Goal: Information Seeking & Learning: Learn about a topic

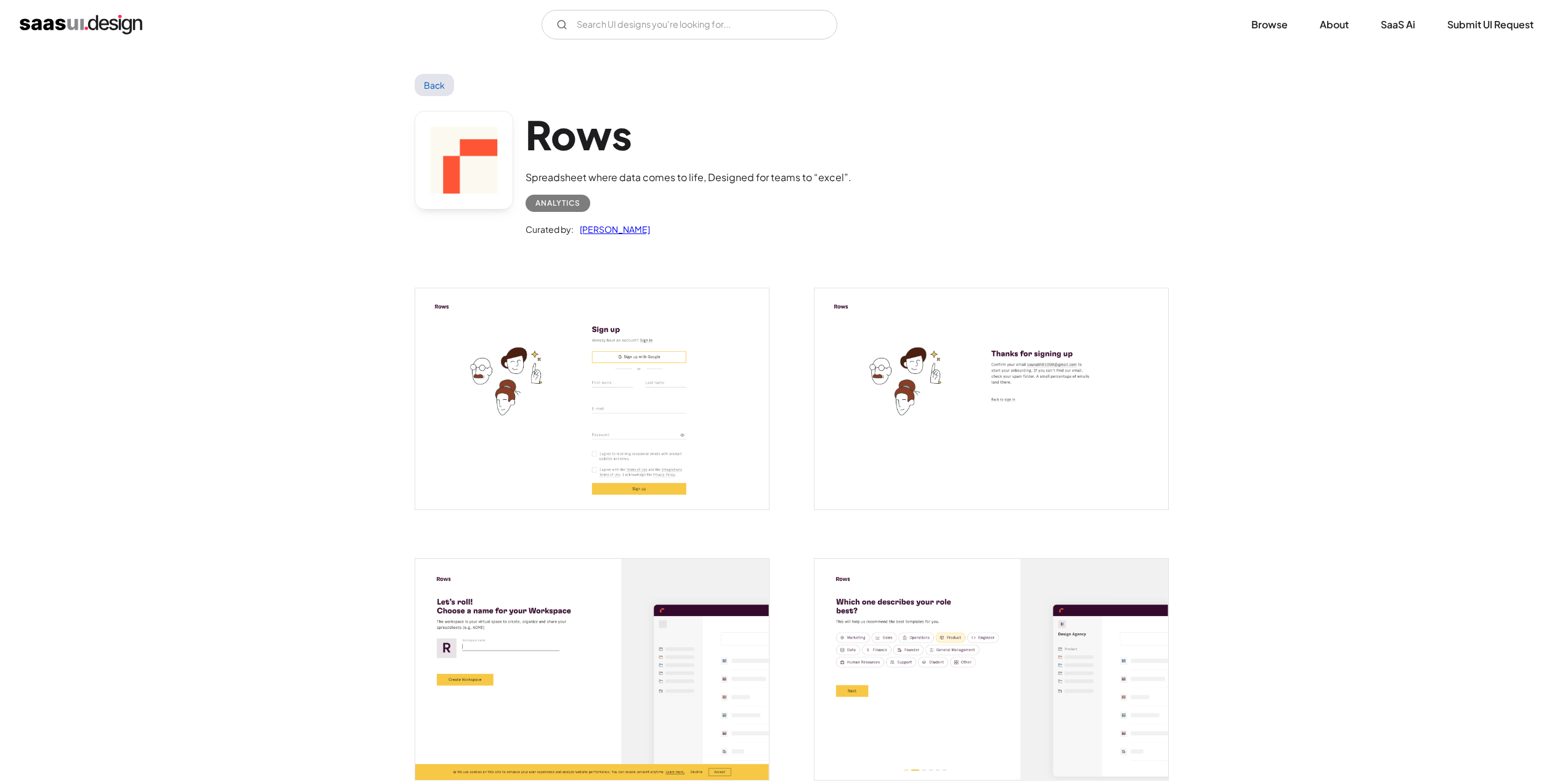
scroll to position [2095, 0]
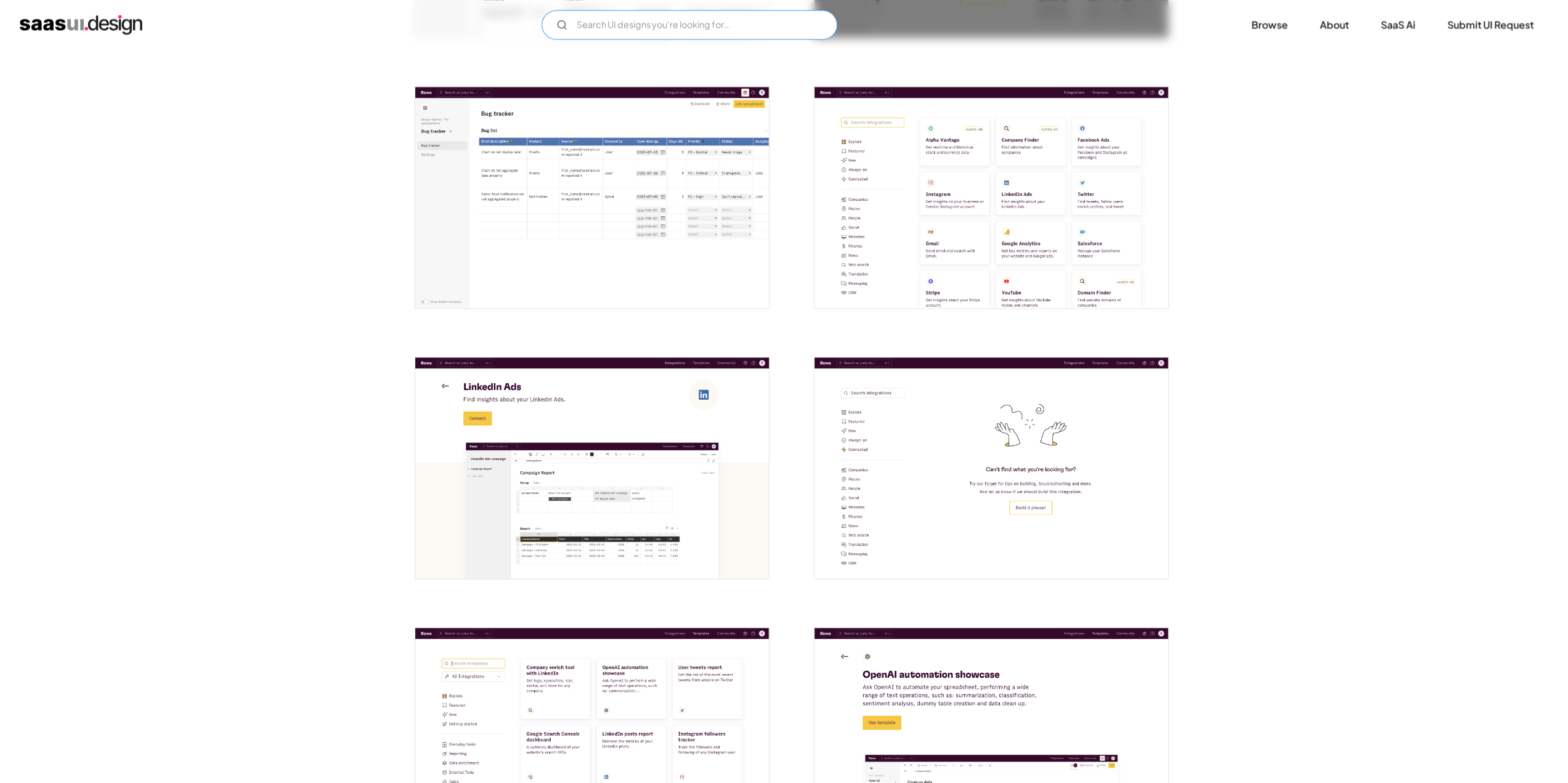
click at [589, 38] on input "Email Form" at bounding box center [689, 25] width 296 height 30
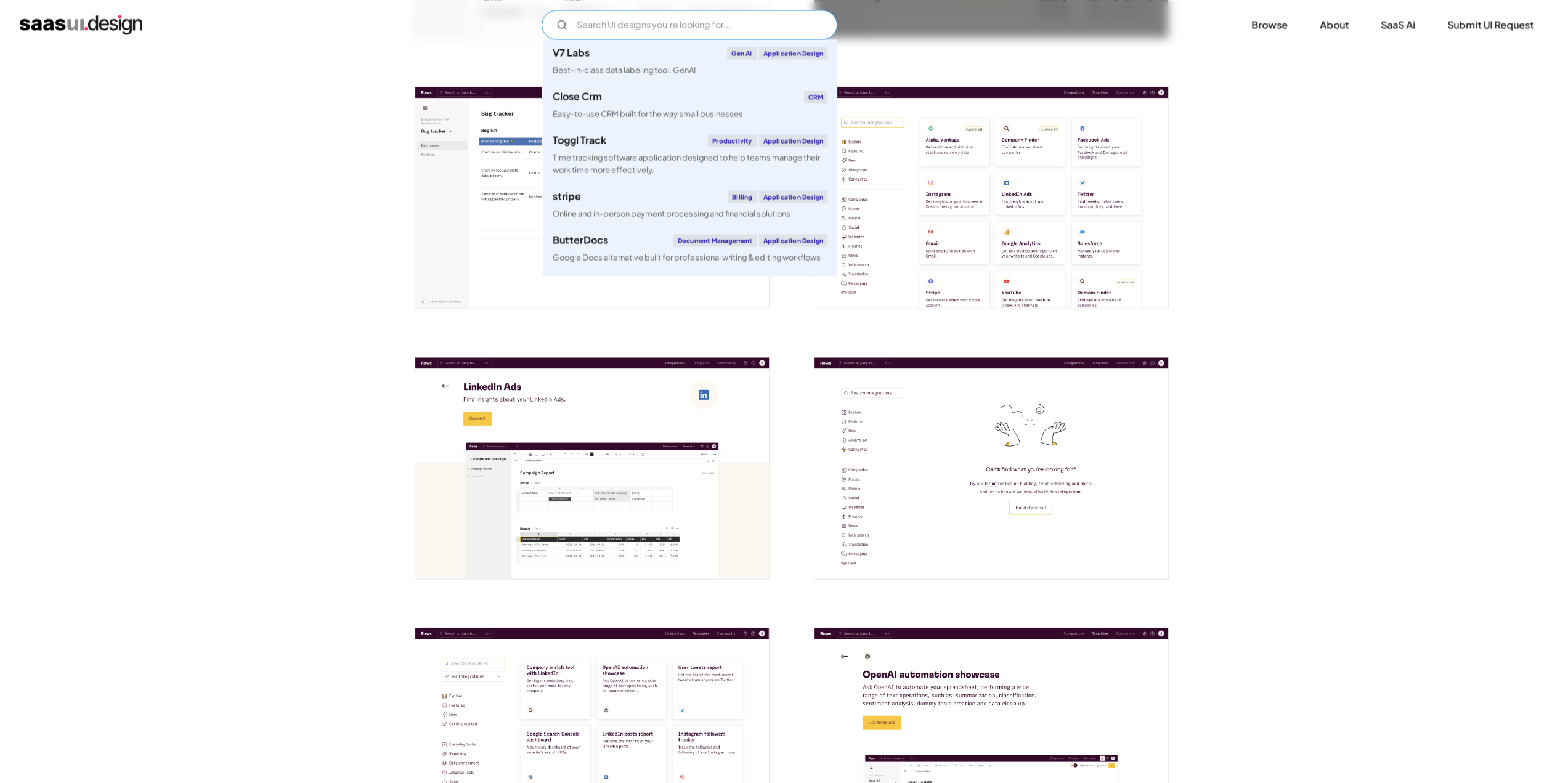
paste input "SurveySparrow"
type input "SurveySparrow"
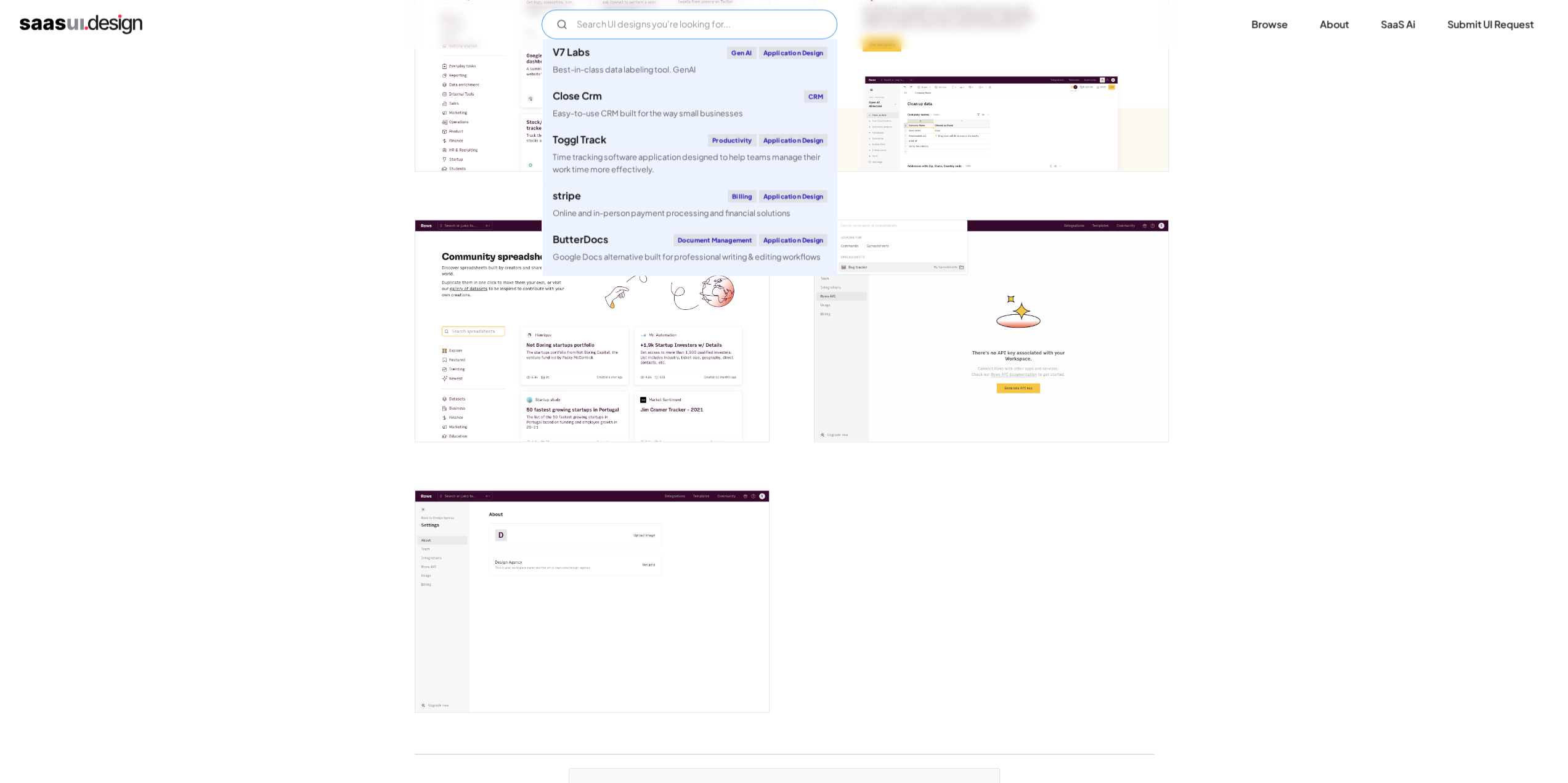
scroll to position [2834, 0]
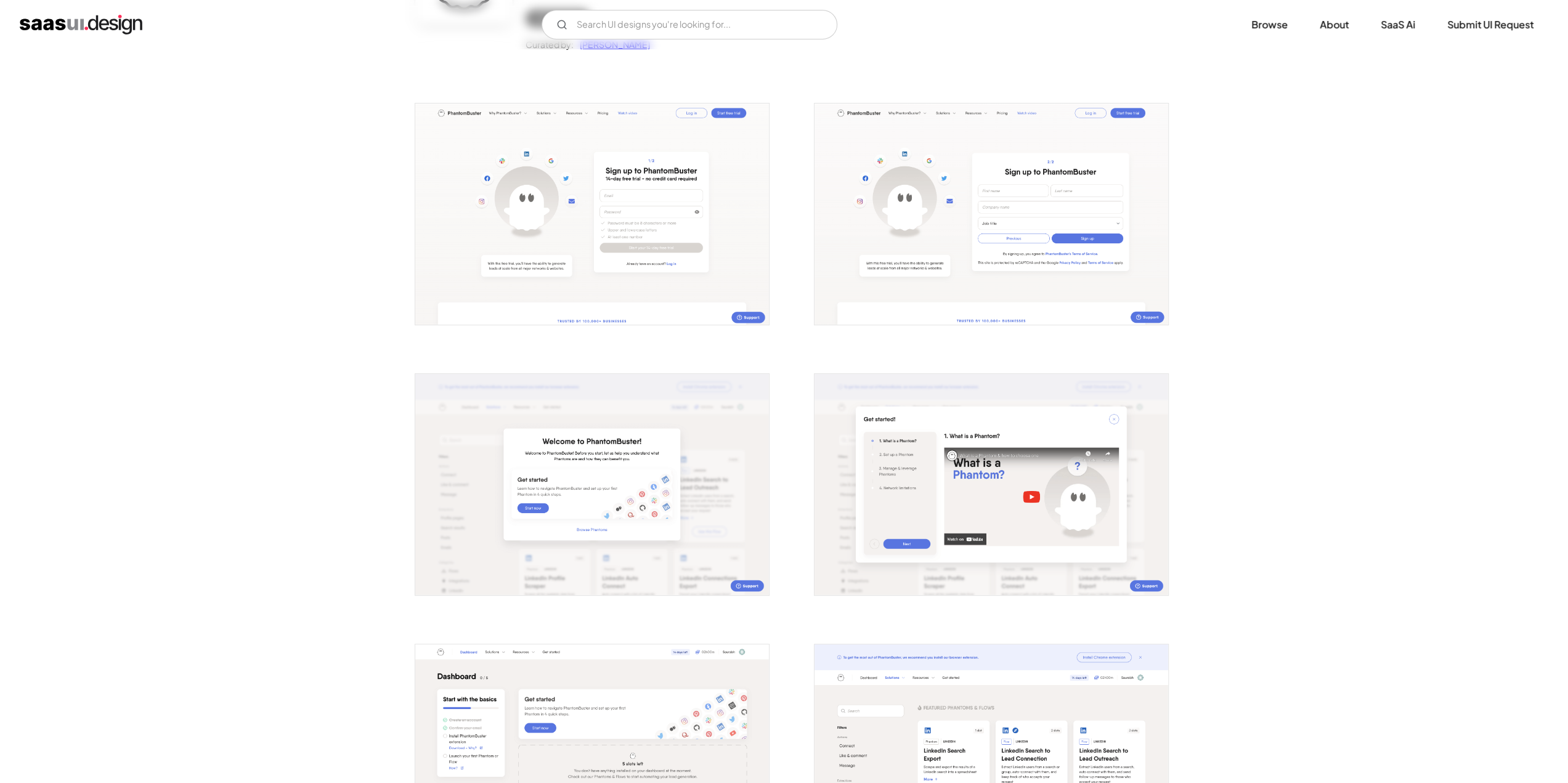
scroll to position [493, 0]
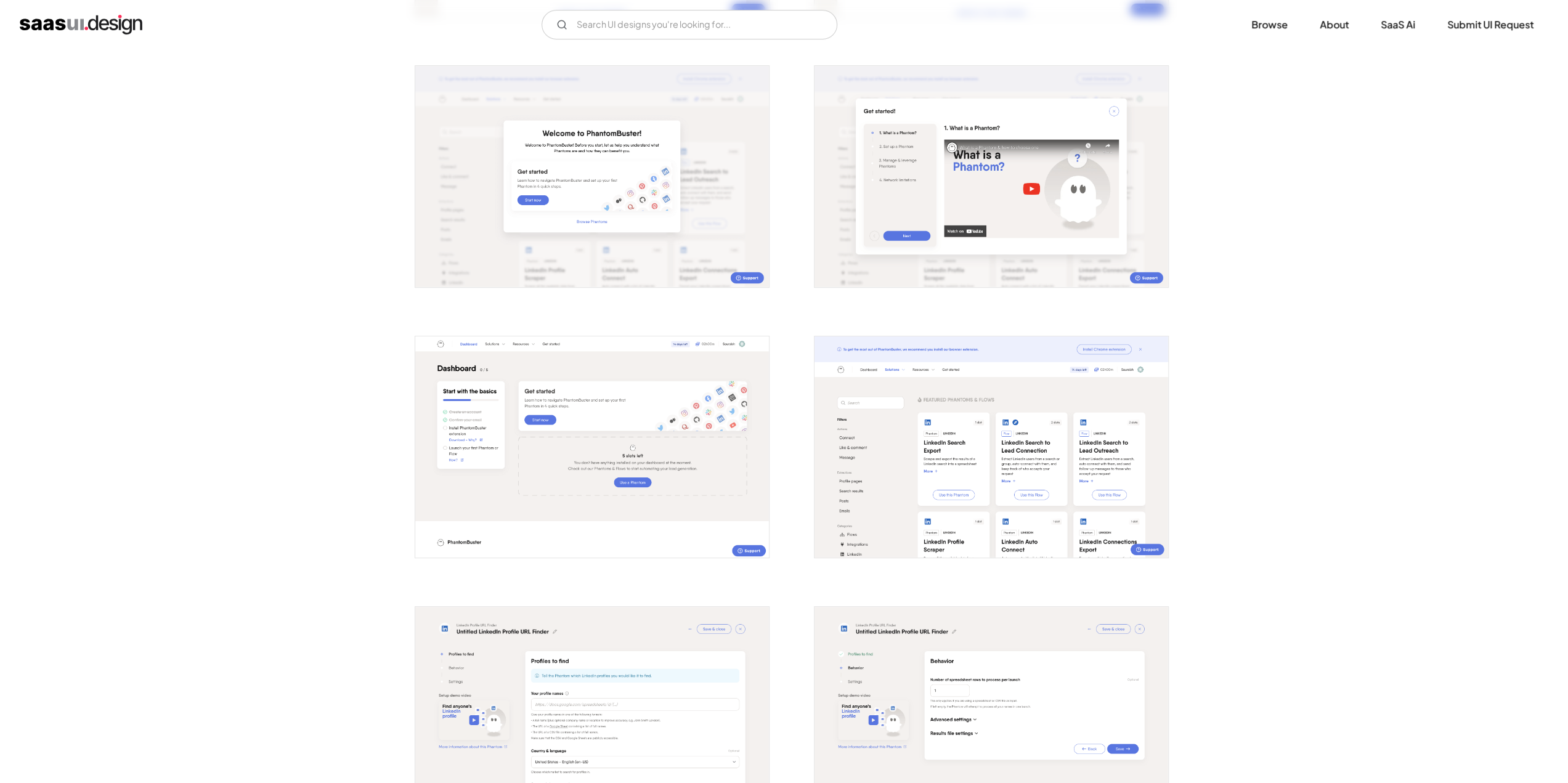
click at [884, 437] on img "open lightbox" at bounding box center [992, 447] width 354 height 221
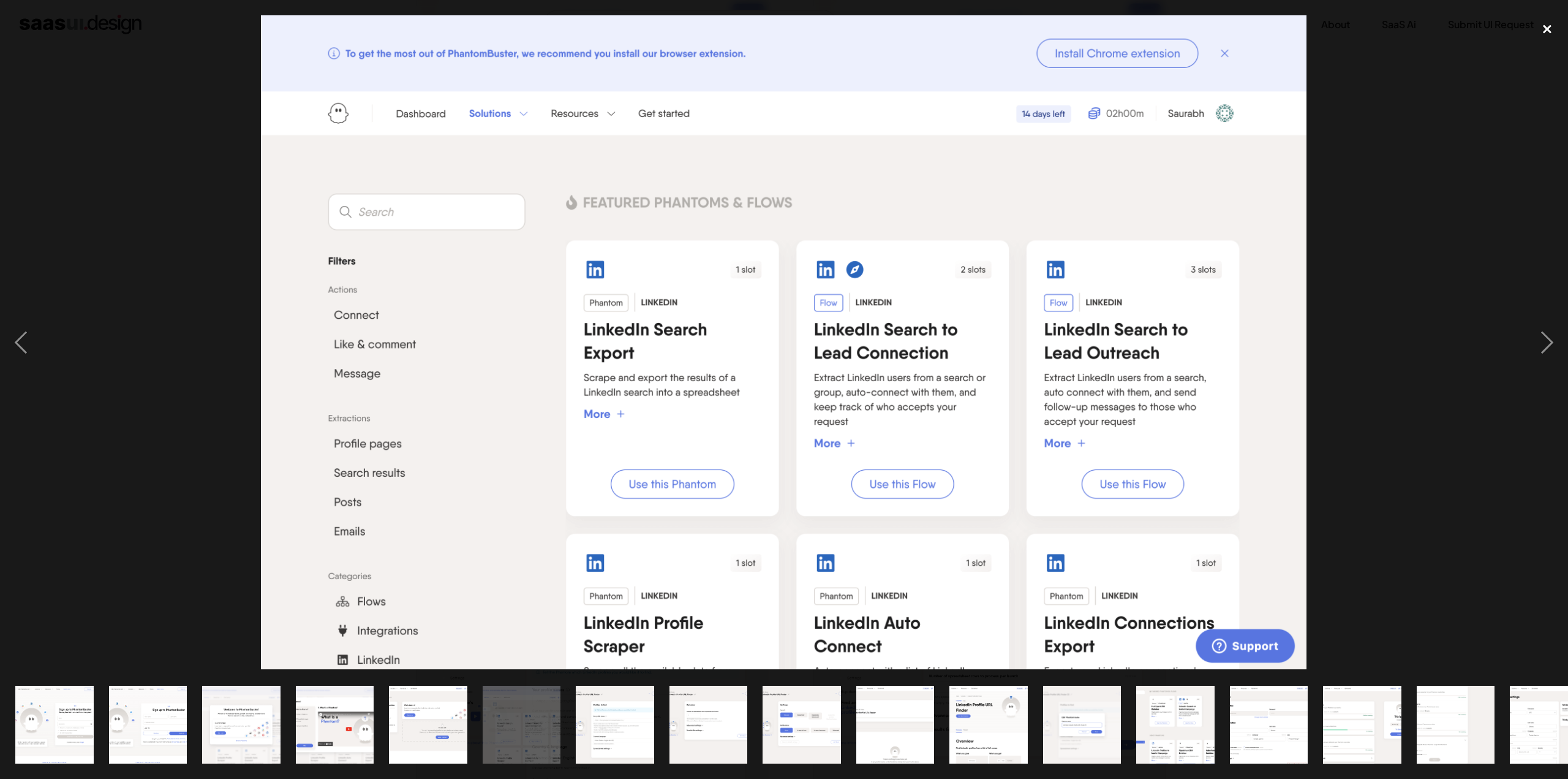
click at [1541, 32] on div "close lightbox" at bounding box center [1547, 29] width 42 height 27
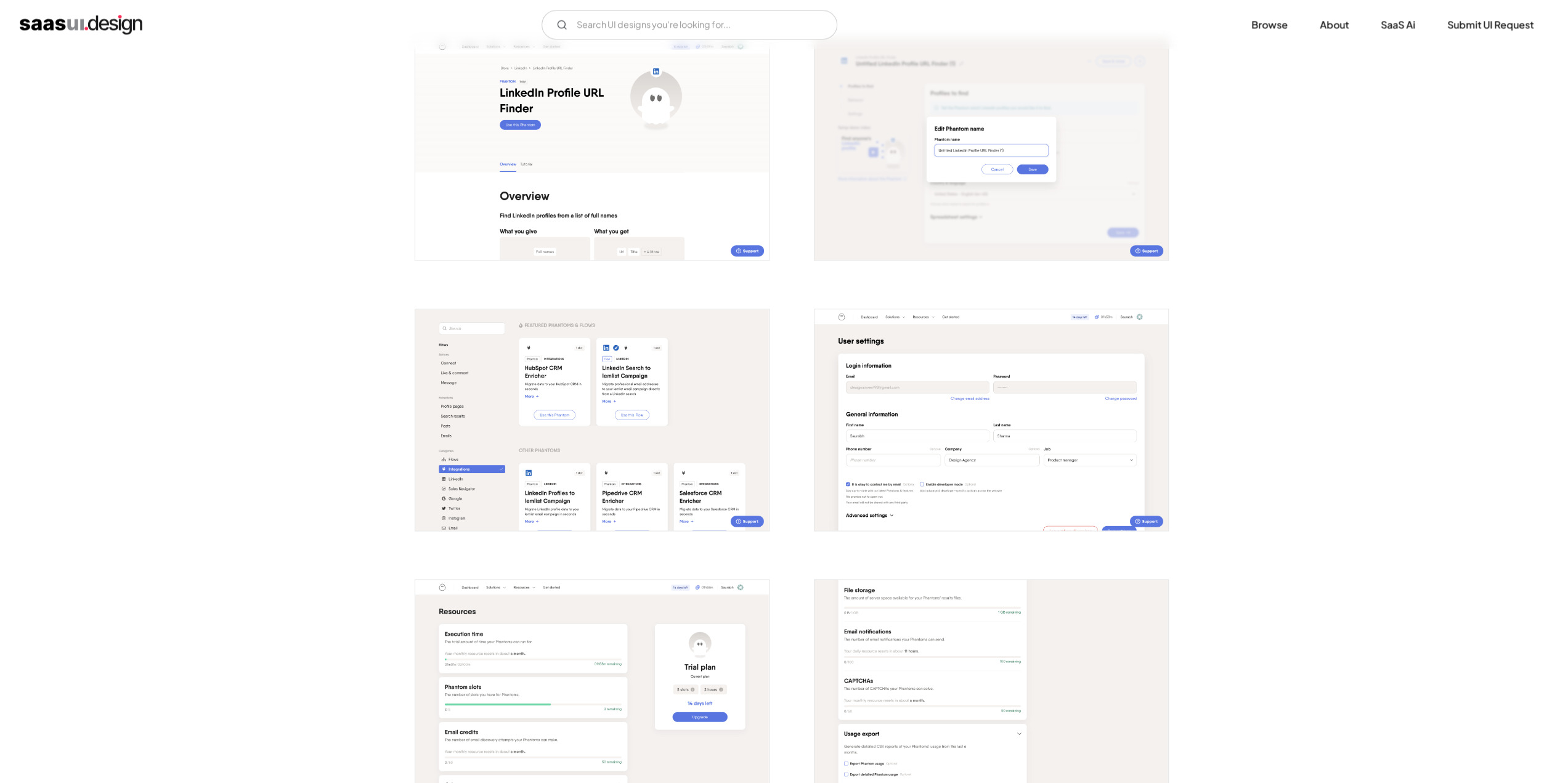
scroll to position [1232, 0]
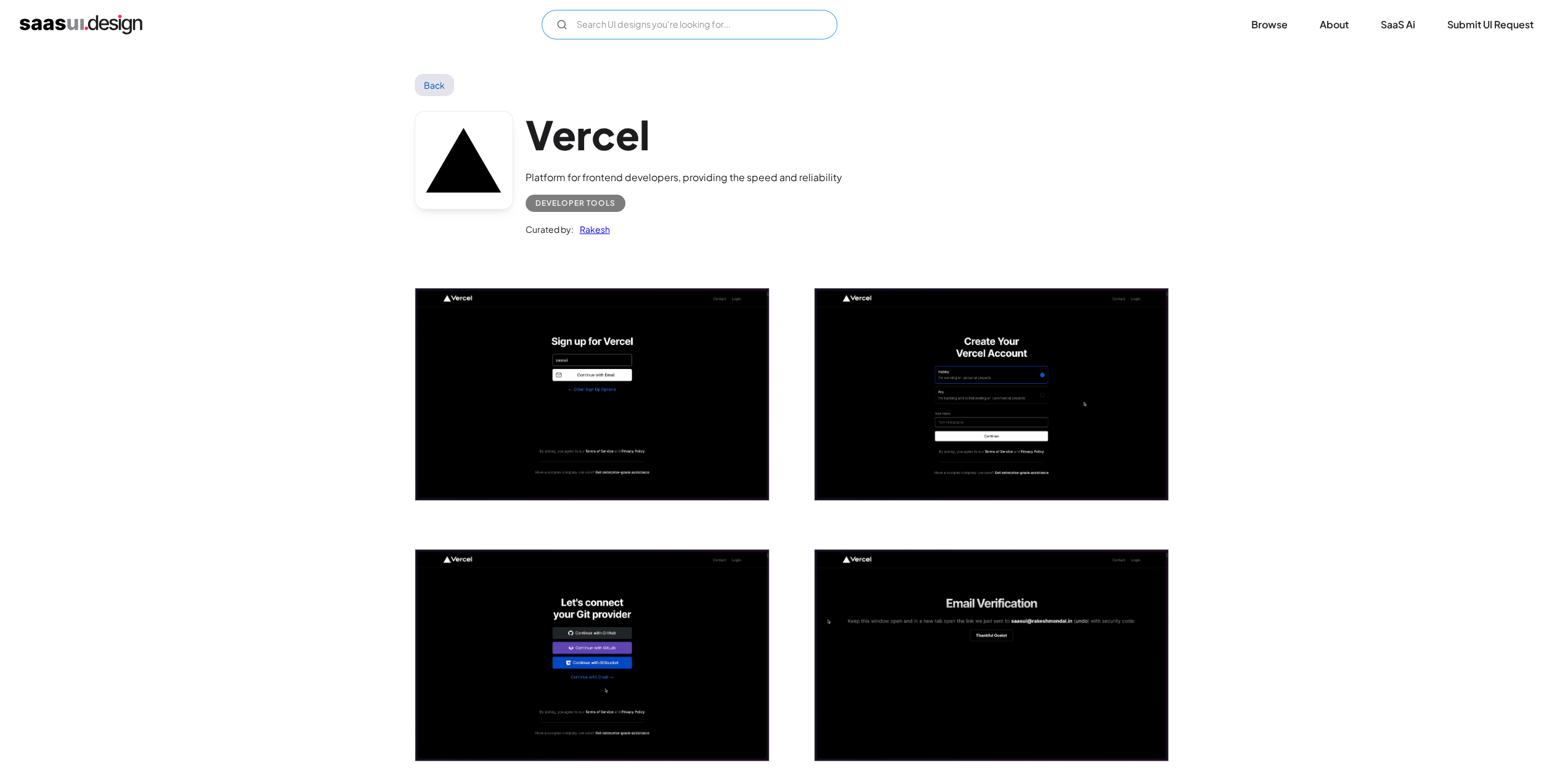
click at [690, 34] on input "Email Form" at bounding box center [689, 25] width 296 height 30
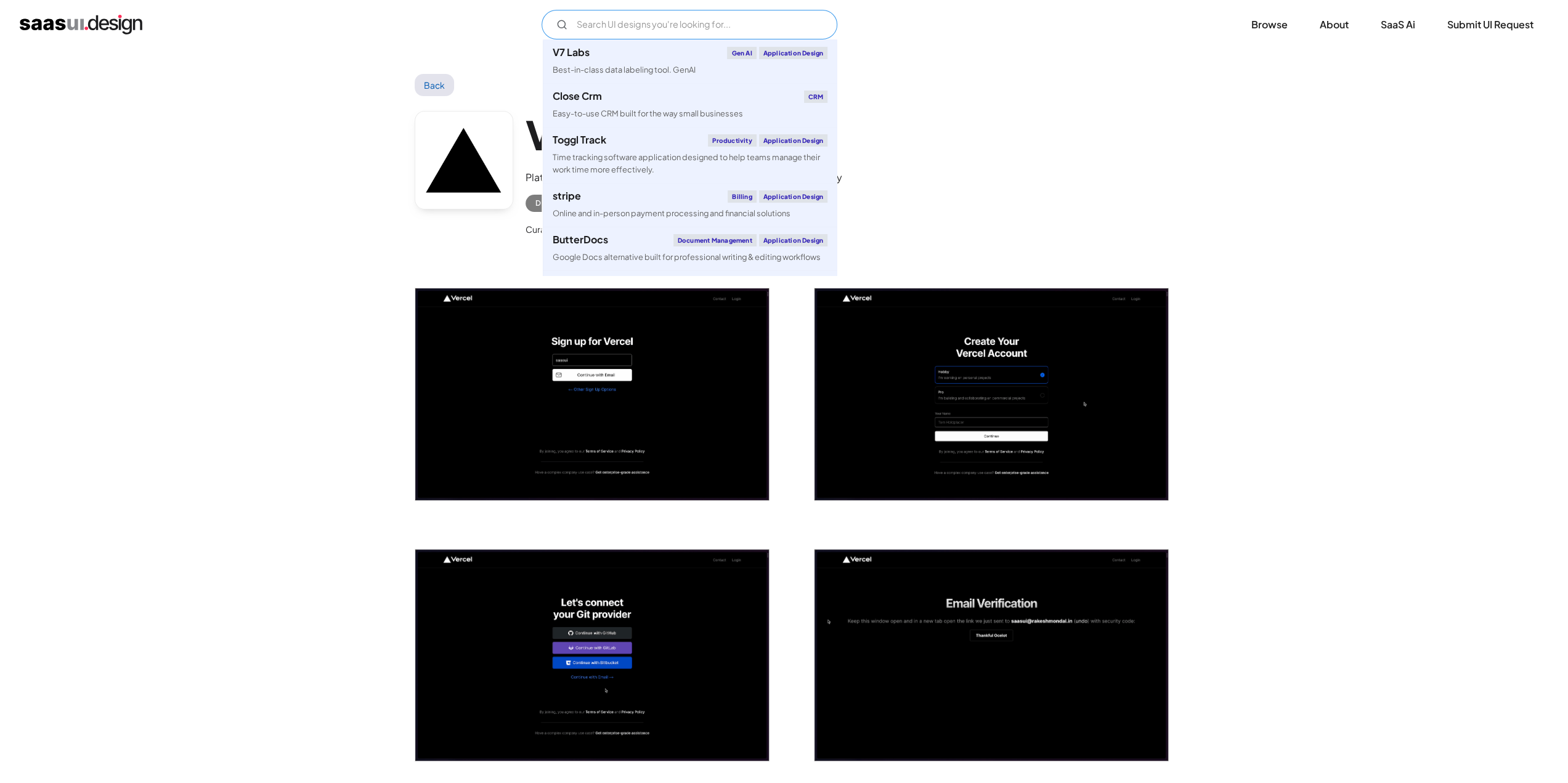
paste input "Flodesk"
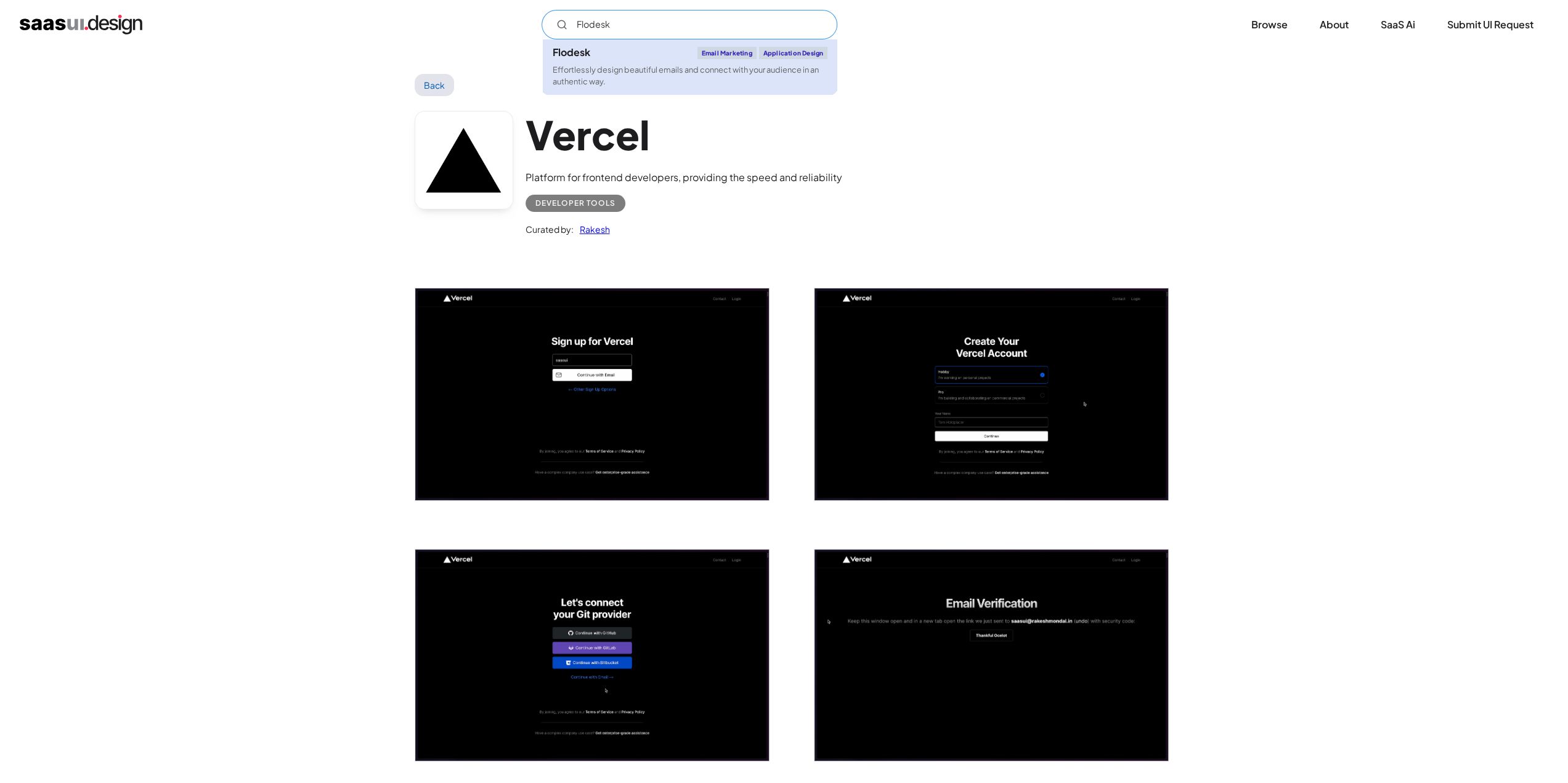
click at [645, 78] on div "Effortlessly design beautiful emails and connect with your audience in an authe…" at bounding box center [690, 76] width 275 height 24
type input "Flodesk"
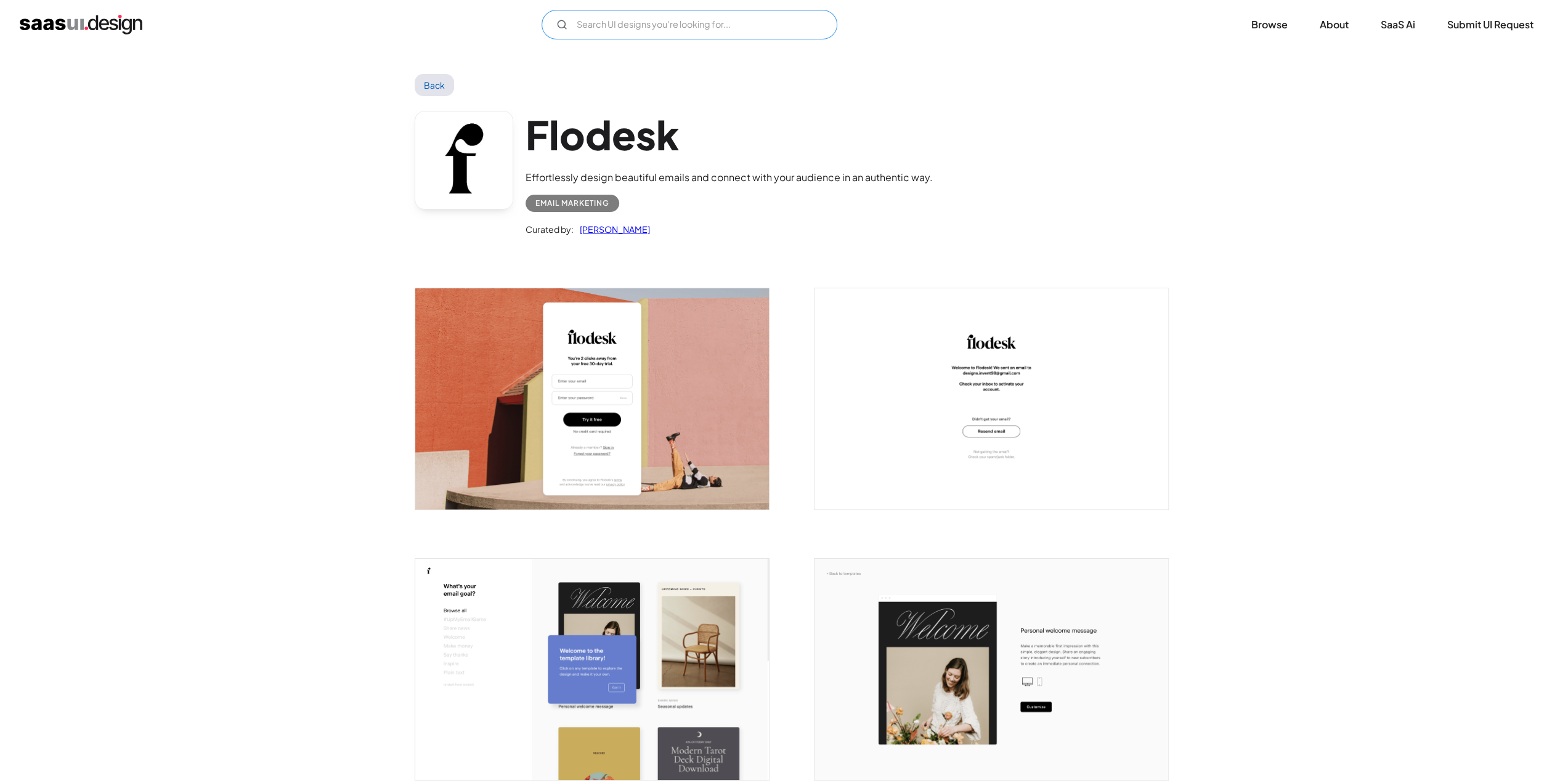
click at [613, 29] on input "Email Form" at bounding box center [689, 25] width 296 height 30
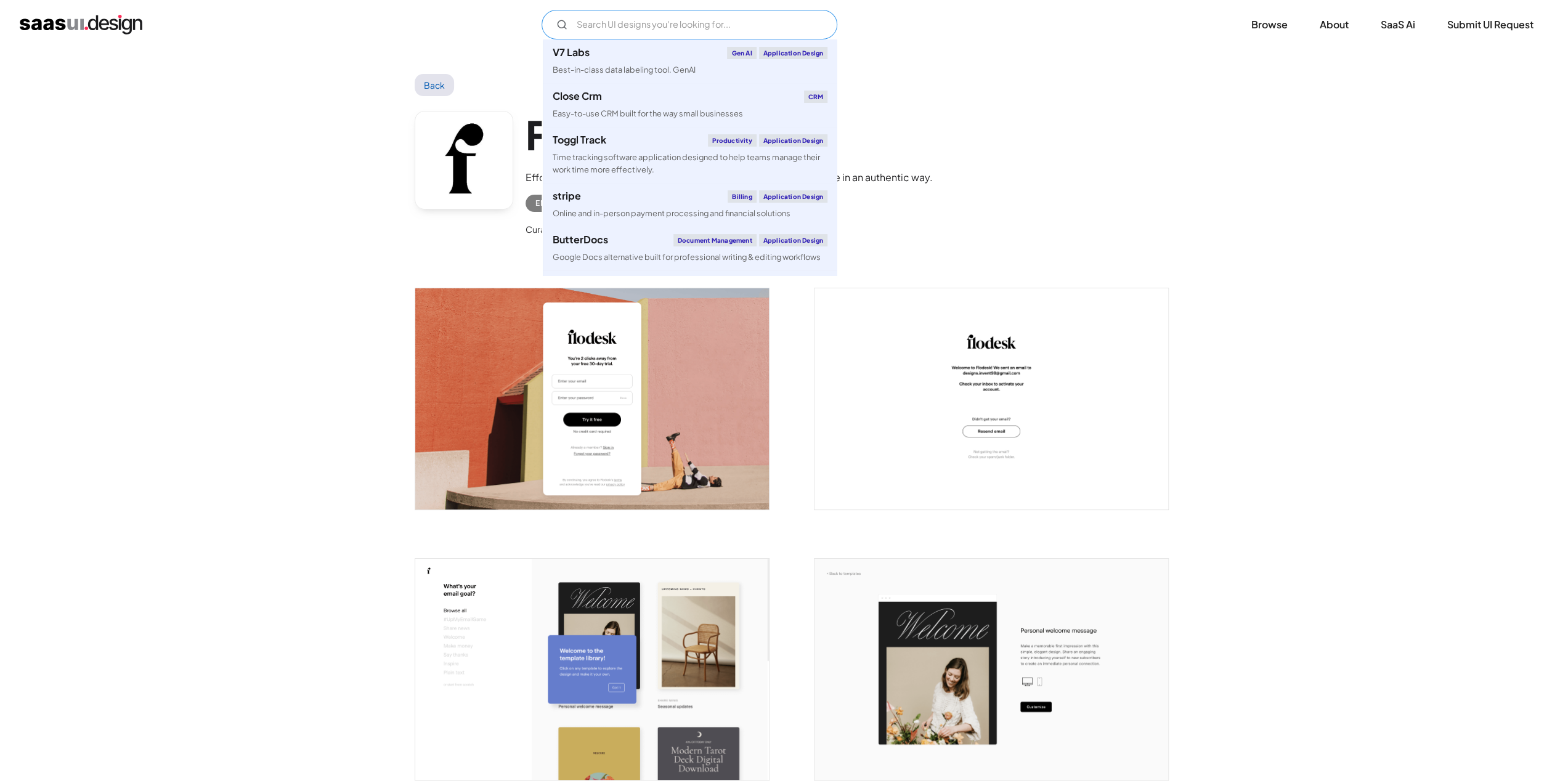
paste input "beehiiv"
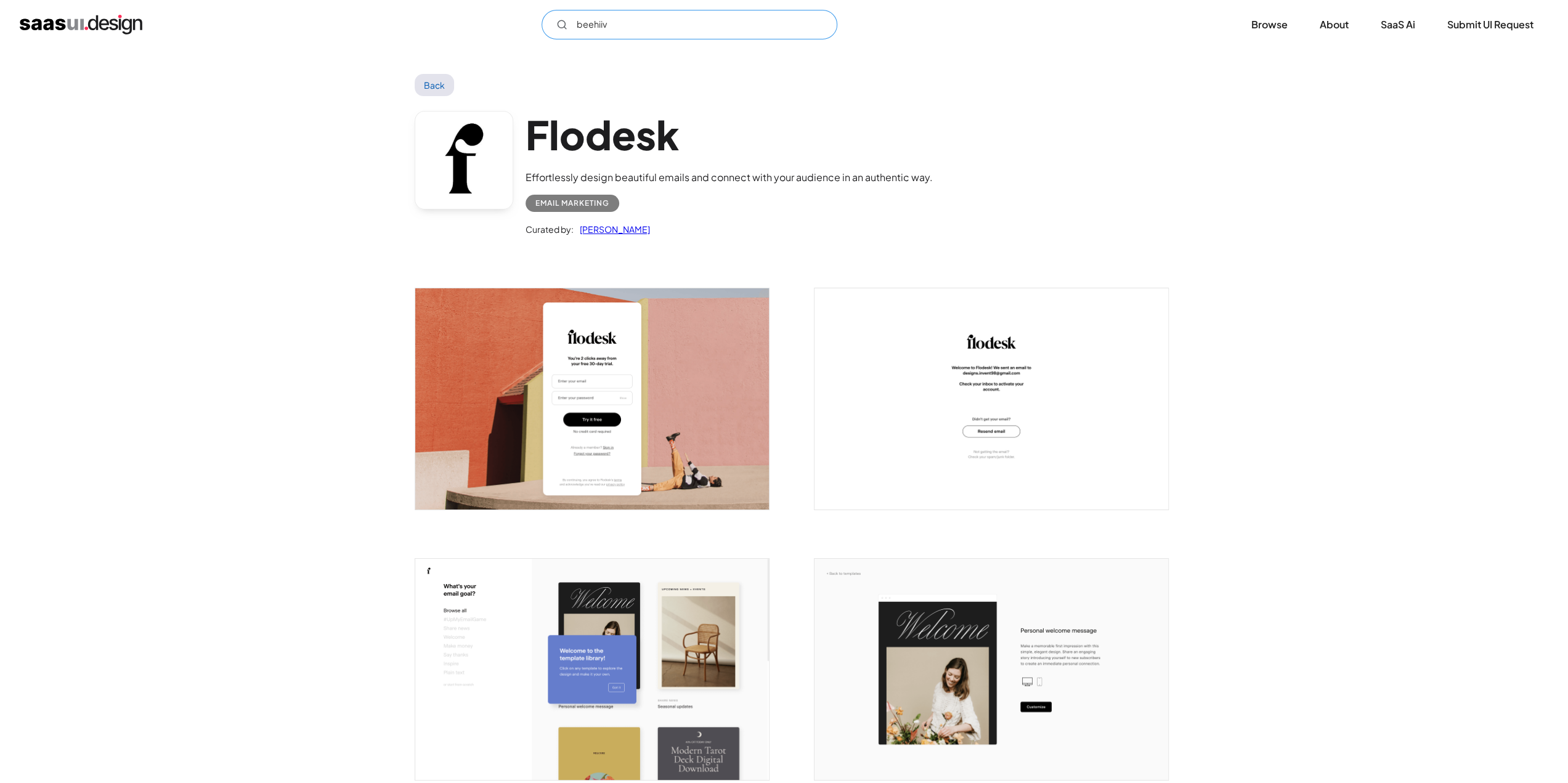
click at [624, 26] on input "beehiiv" at bounding box center [689, 25] width 296 height 30
type input "bee"
click at [439, 74] on link "Back" at bounding box center [434, 85] width 40 height 22
click at [433, 88] on link "Back" at bounding box center [434, 85] width 40 height 22
click at [596, 23] on input "bee" at bounding box center [689, 25] width 296 height 30
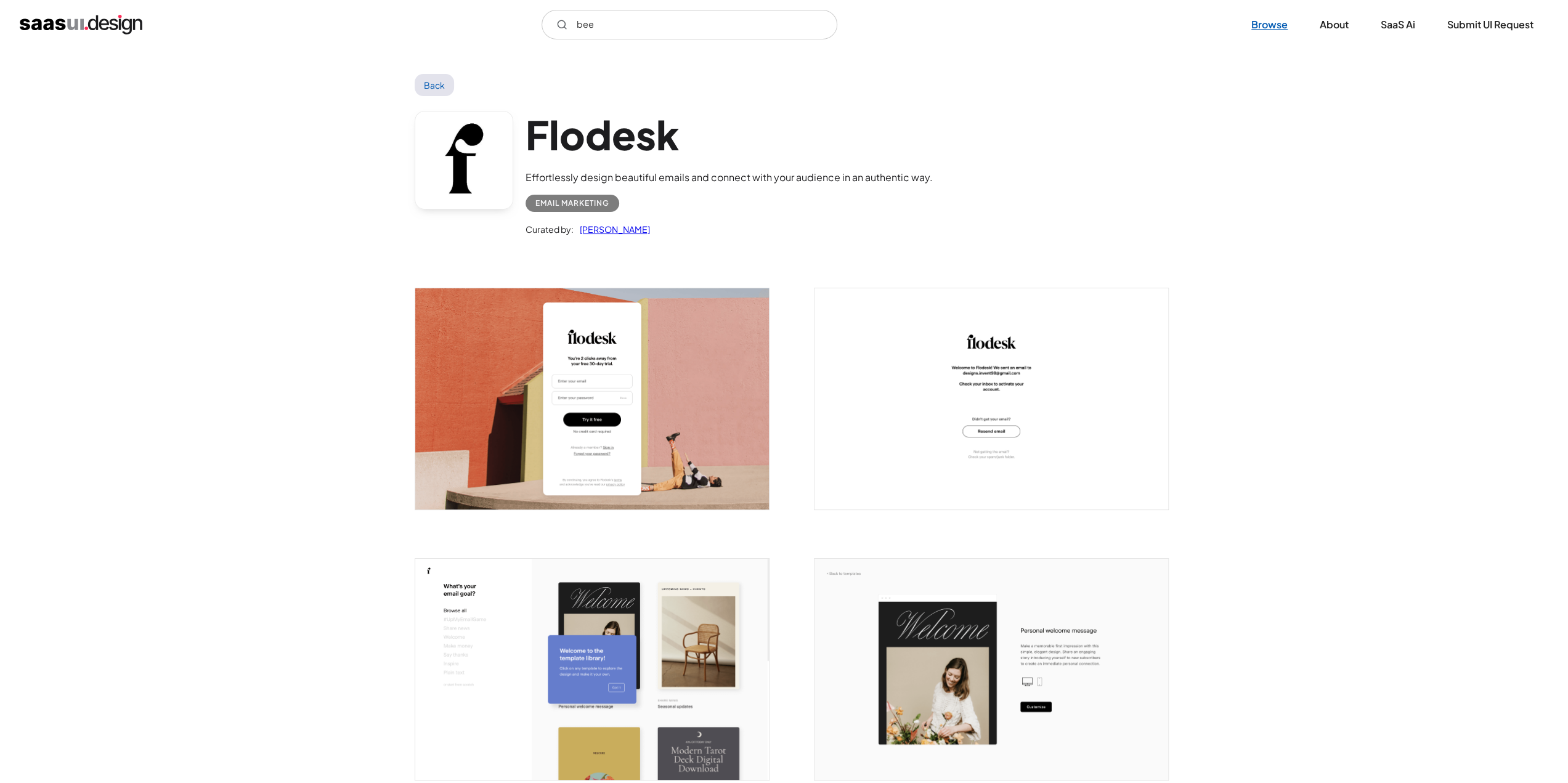
click at [1284, 34] on link "Browse" at bounding box center [1270, 24] width 66 height 27
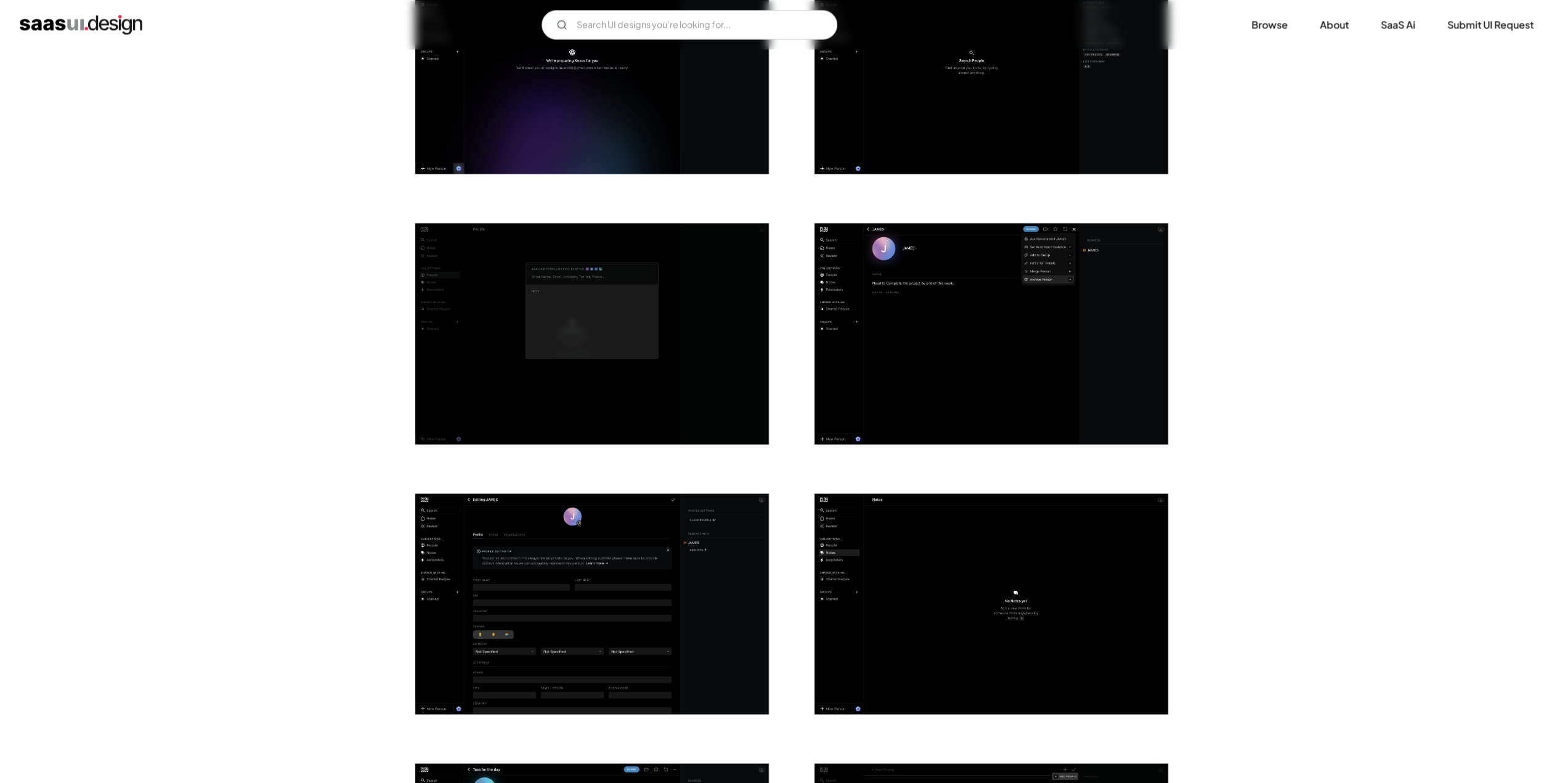
scroll to position [1540, 0]
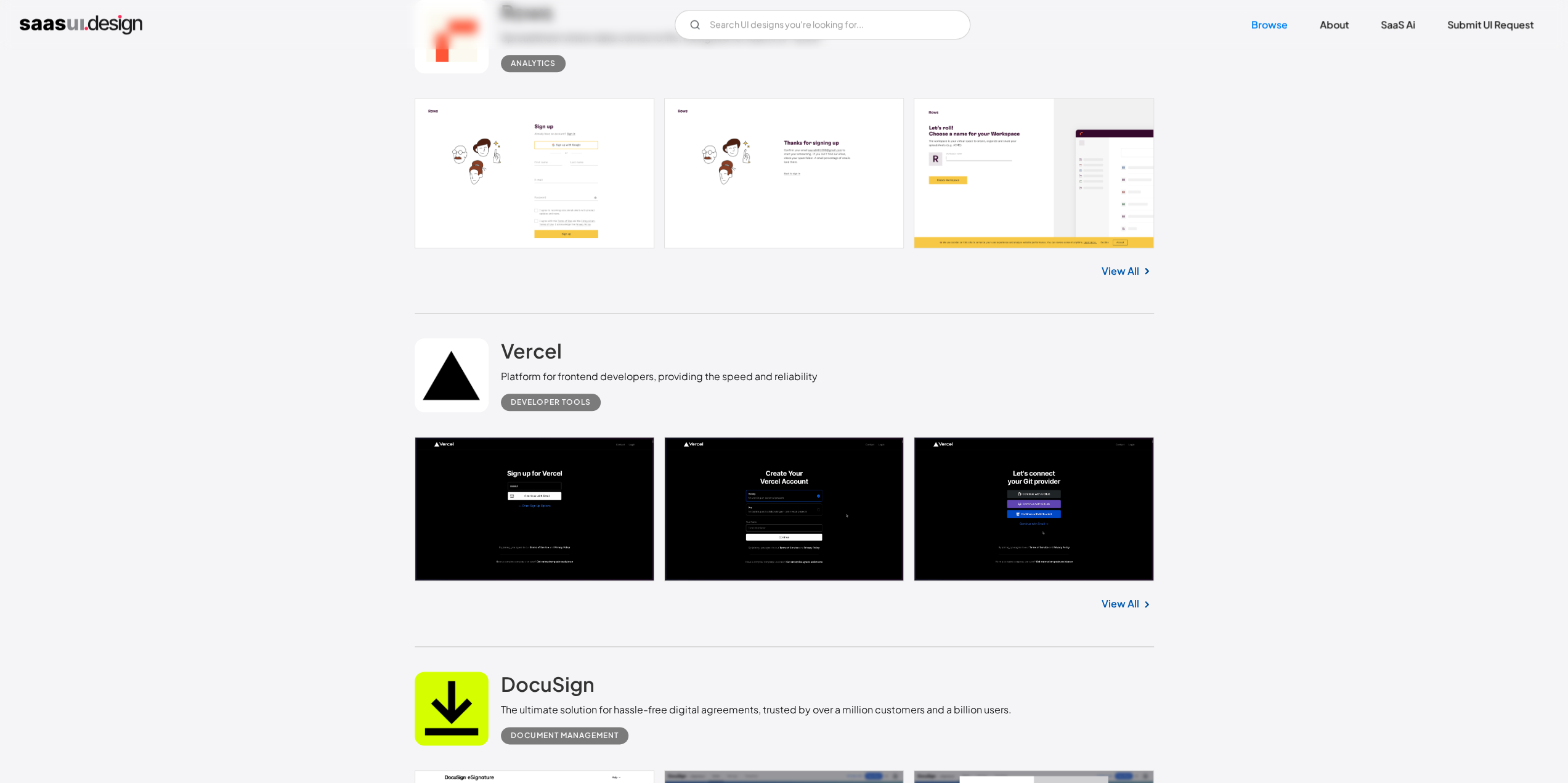
scroll to position [1602, 0]
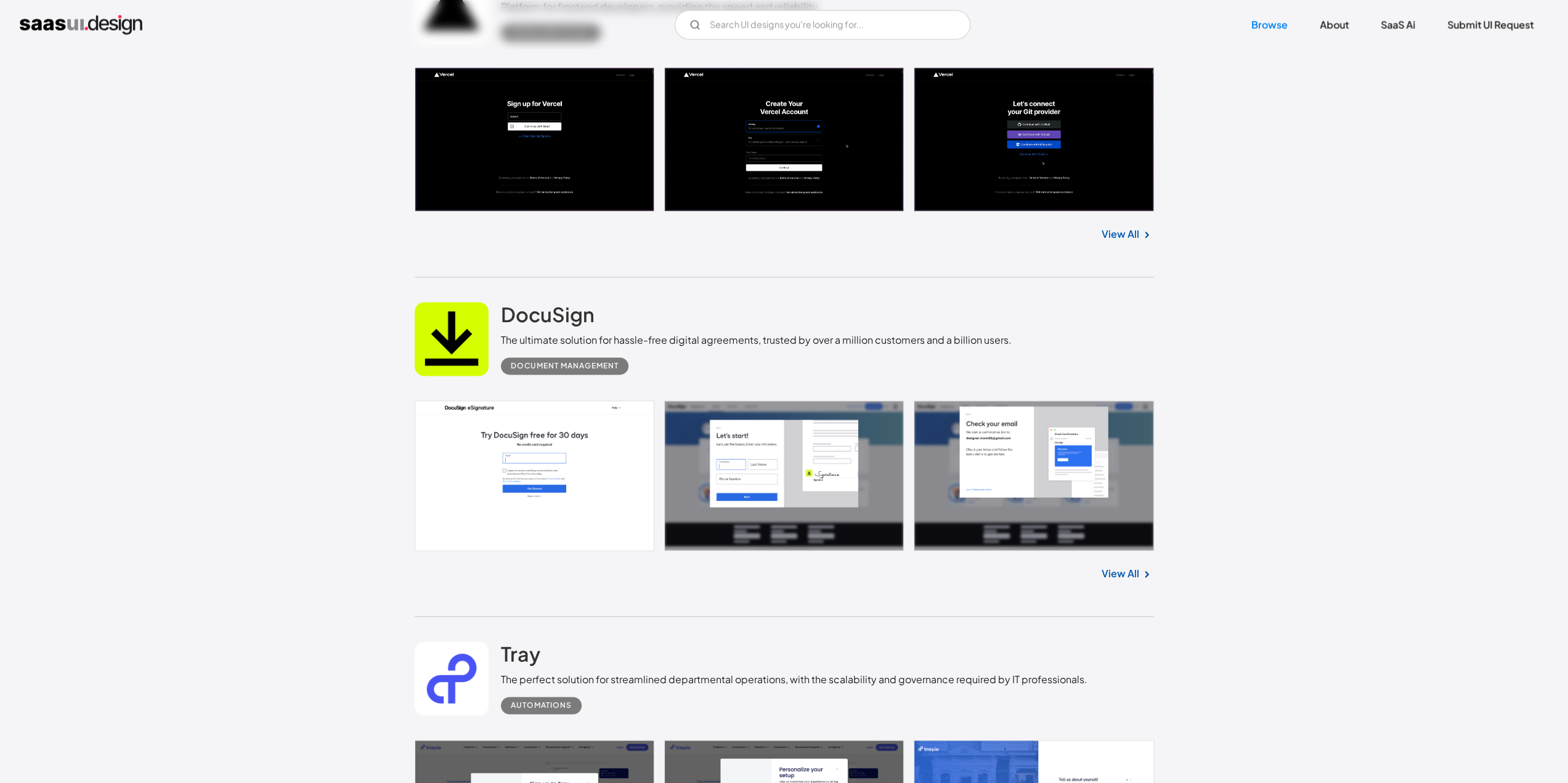
click at [1114, 568] on link "View All" at bounding box center [1120, 574] width 38 height 15
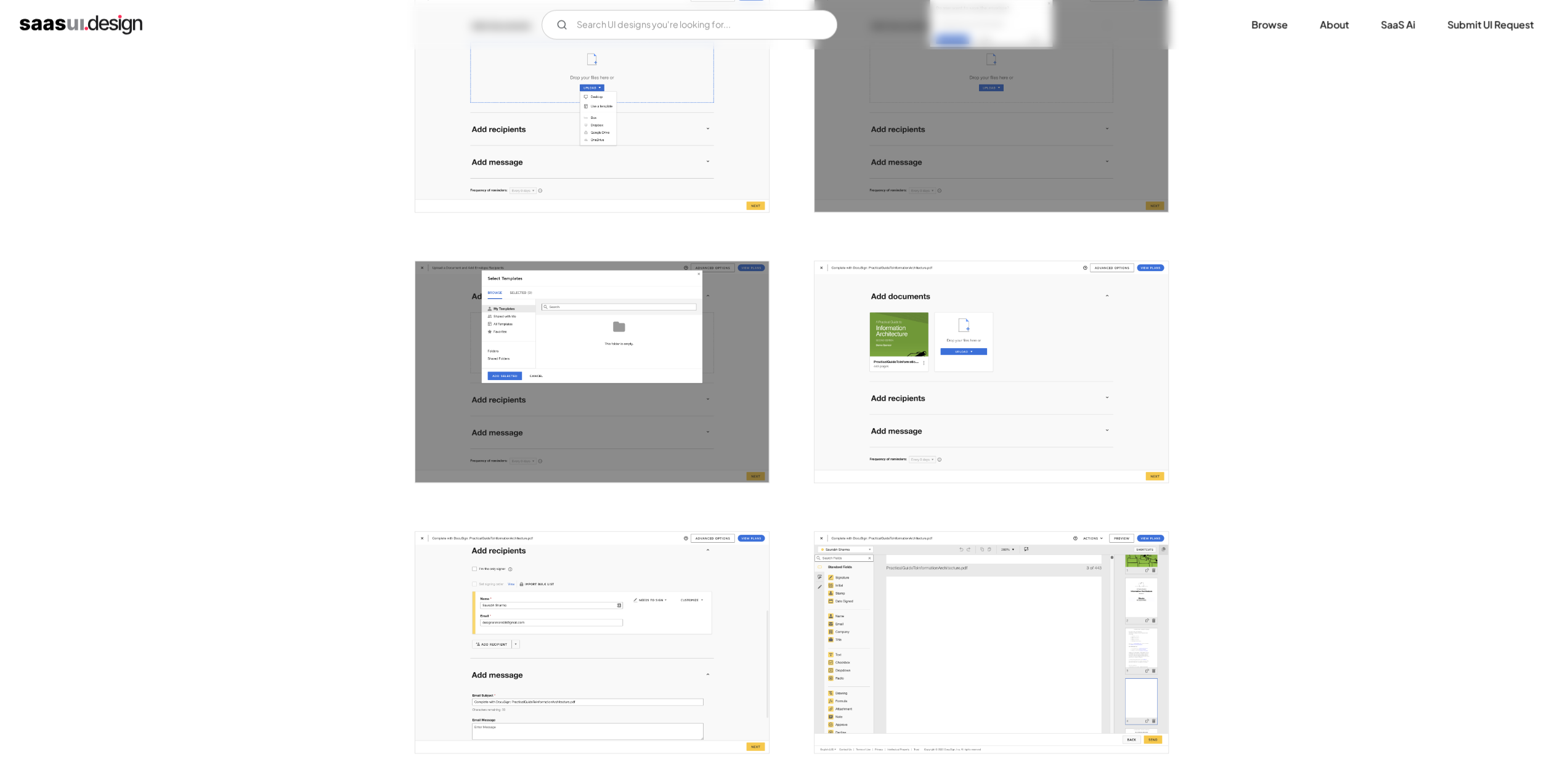
scroll to position [739, 0]
